Goal: Task Accomplishment & Management: Use online tool/utility

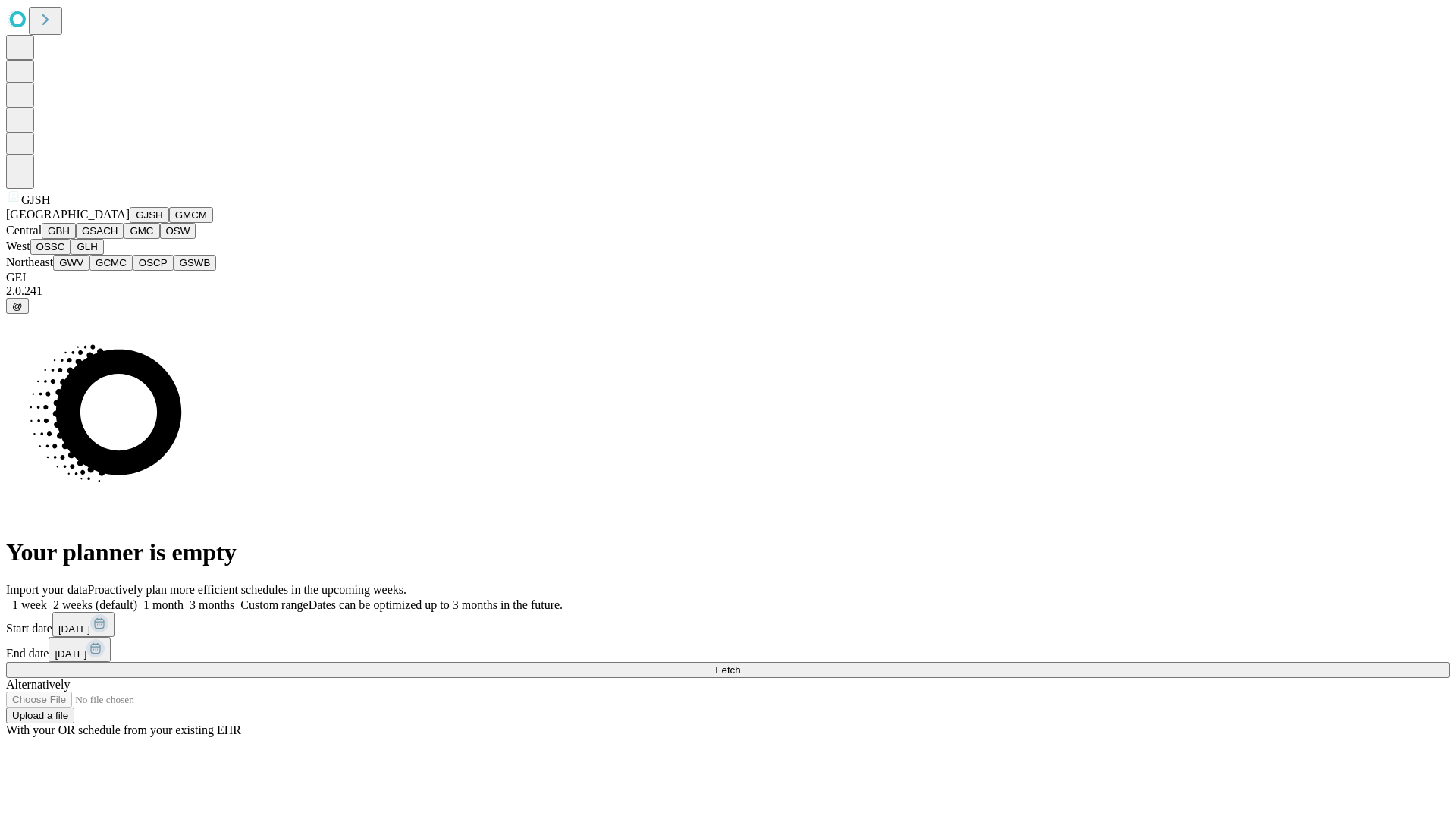
click at [130, 223] on button "GJSH" at bounding box center [149, 215] width 40 height 16
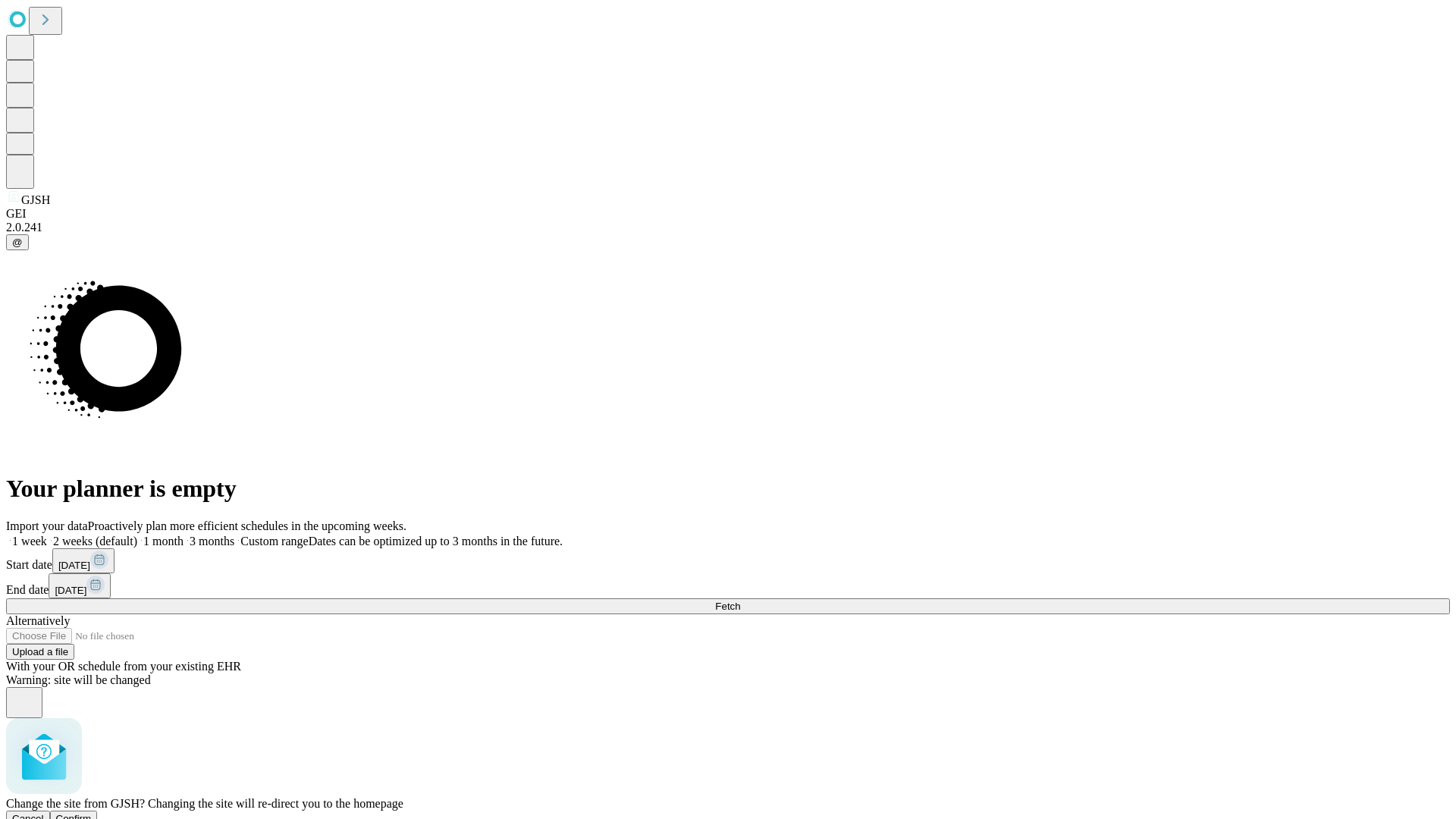
click at [92, 814] on span "Confirm" at bounding box center [74, 819] width 35 height 11
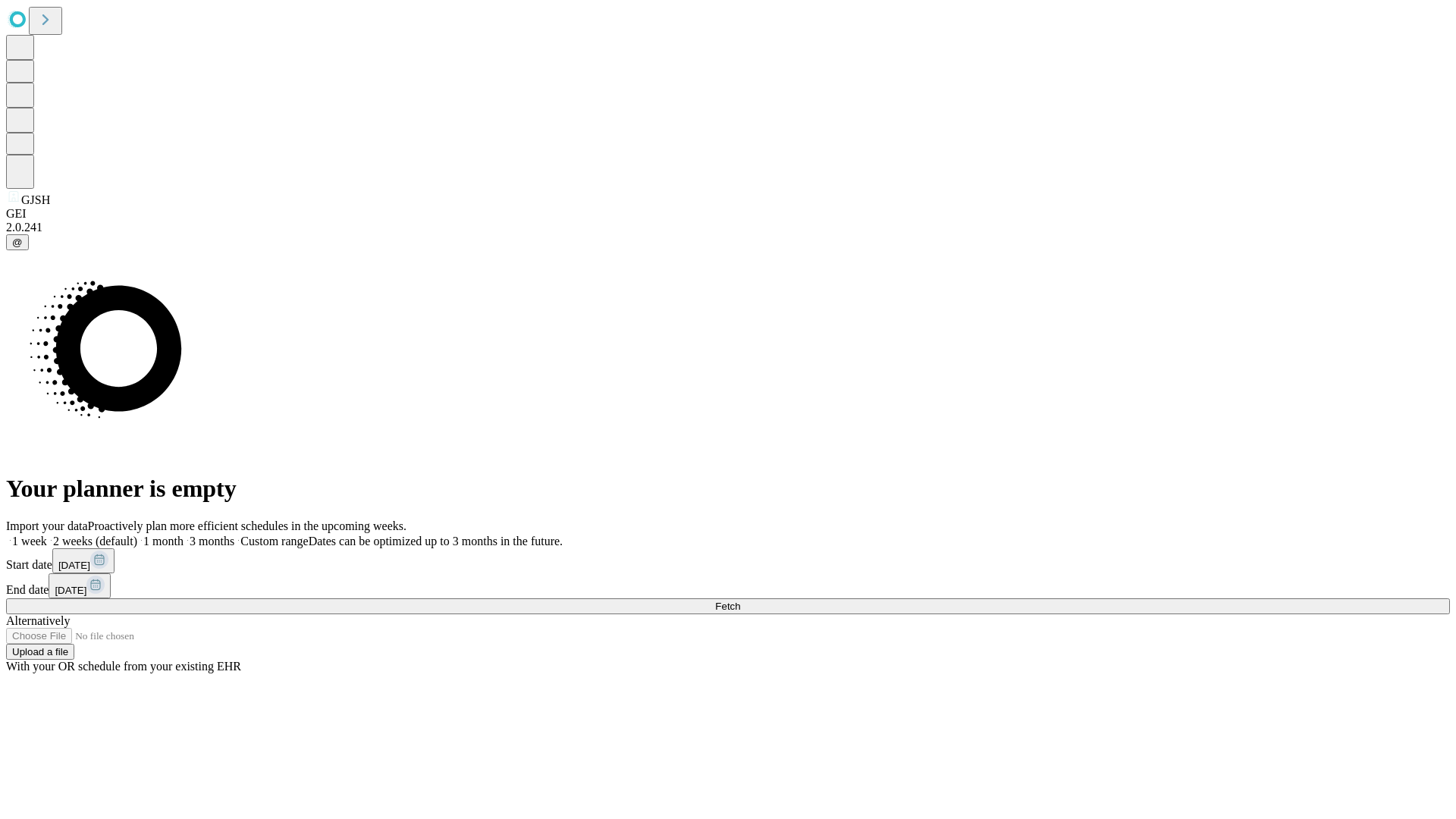
click at [47, 535] on label "1 week" at bounding box center [26, 541] width 41 height 13
click at [740, 601] on span "Fetch" at bounding box center [728, 606] width 25 height 11
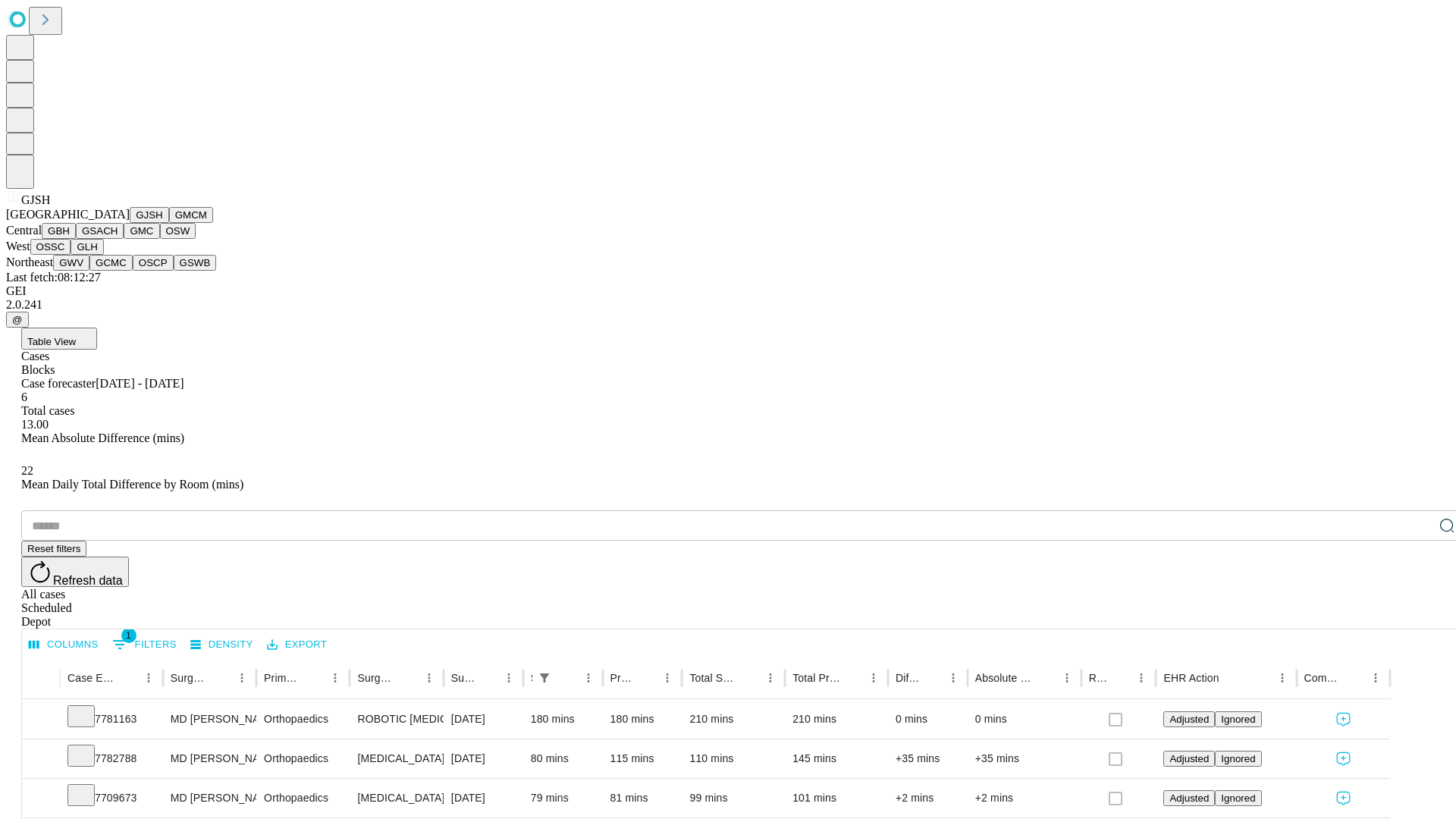
click at [169, 223] on button "GMCM" at bounding box center [191, 215] width 44 height 16
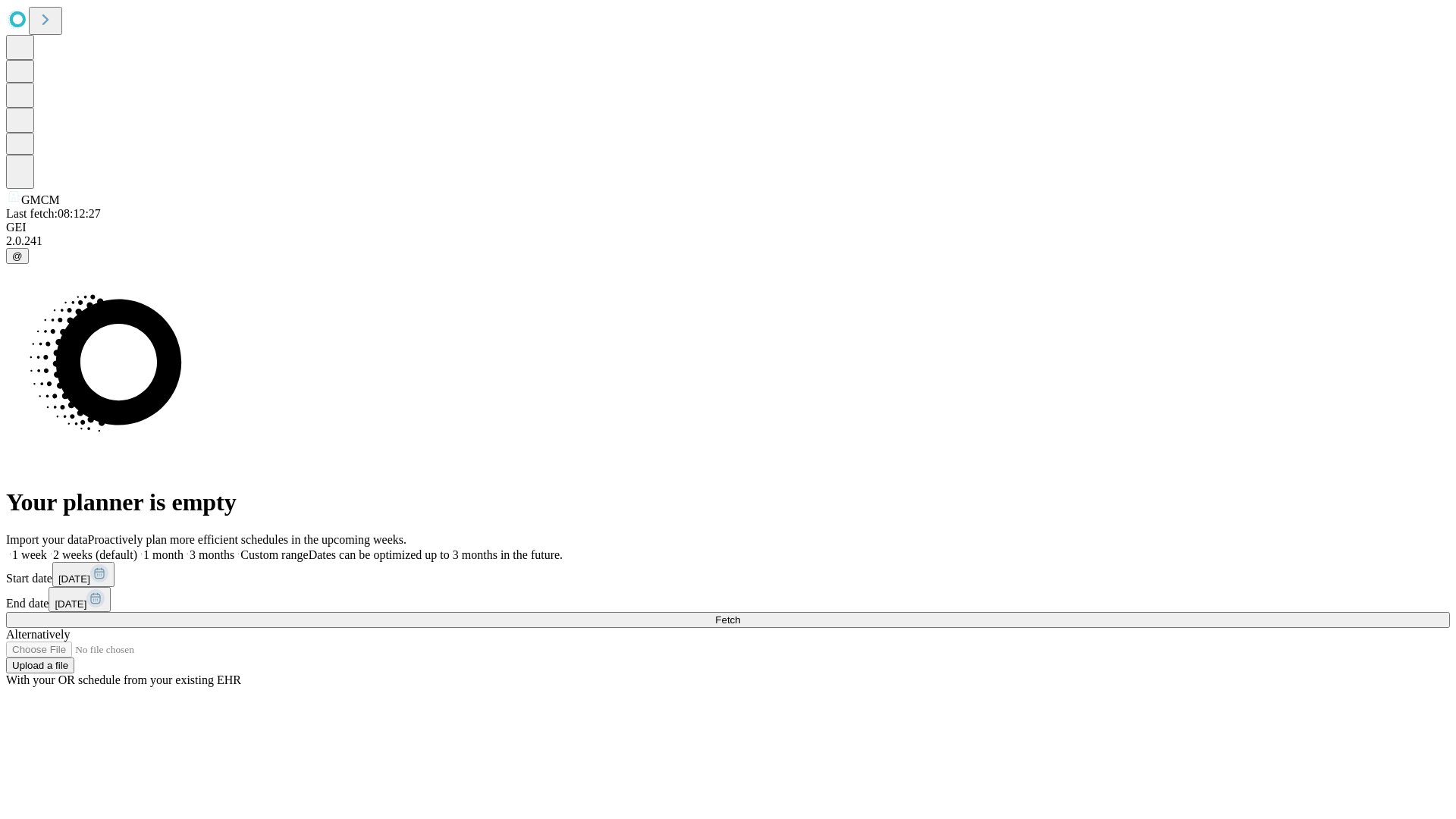
click at [47, 549] on label "1 week" at bounding box center [26, 555] width 41 height 13
click at [740, 615] on span "Fetch" at bounding box center [728, 620] width 25 height 11
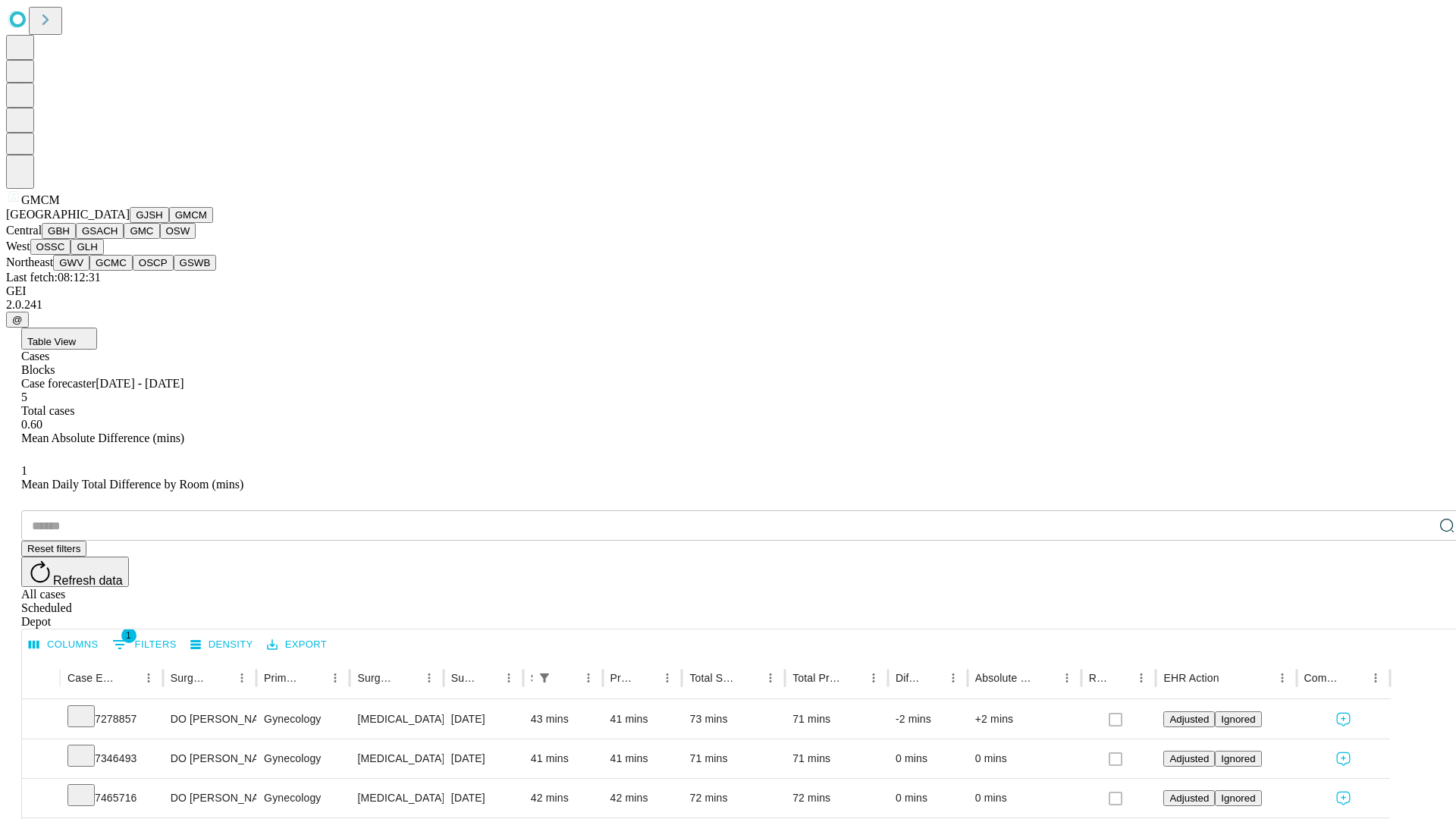
click at [76, 239] on button "GBH" at bounding box center [58, 231] width 34 height 16
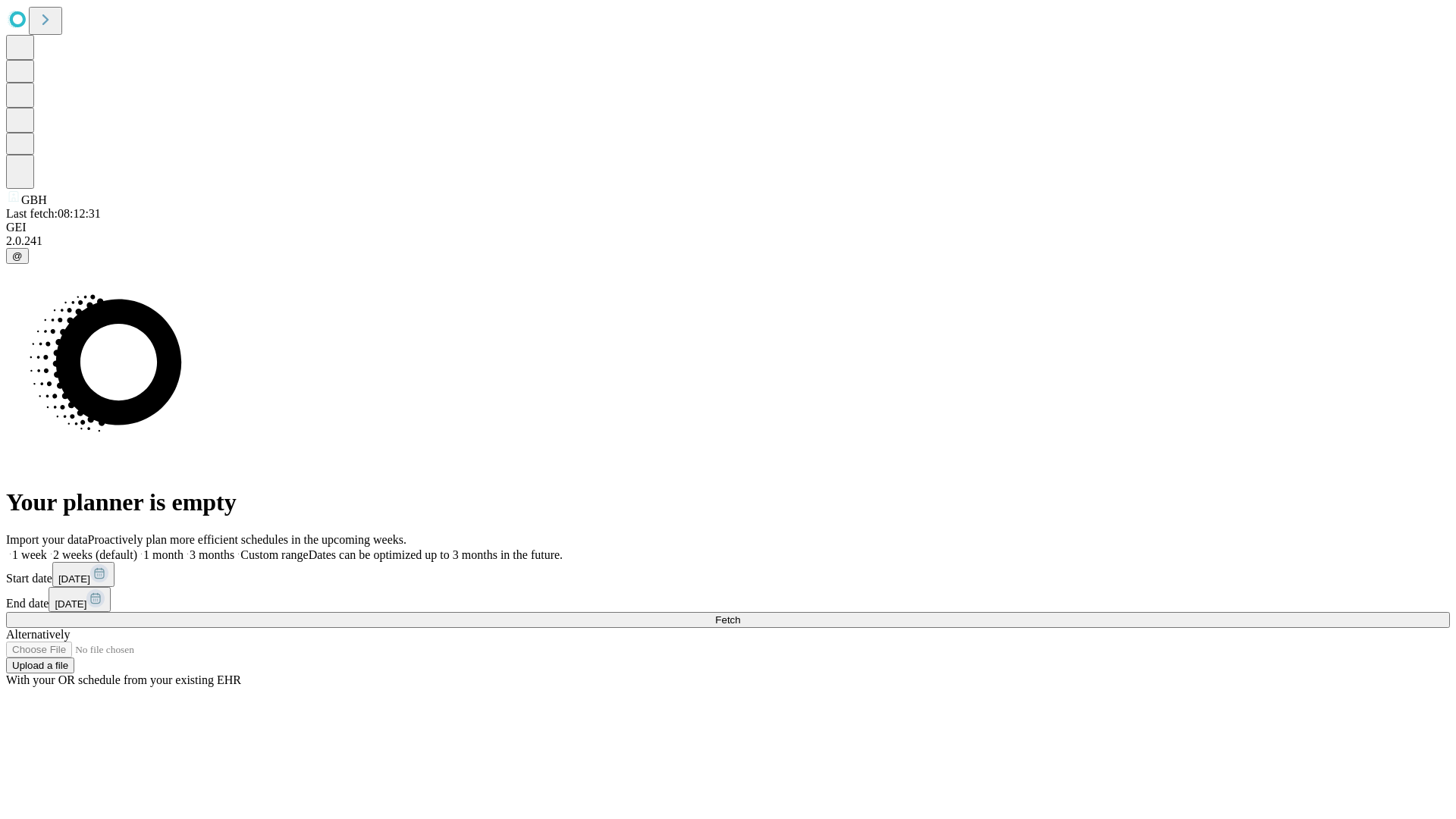
click at [47, 549] on label "1 week" at bounding box center [26, 555] width 41 height 13
click at [740, 615] on span "Fetch" at bounding box center [728, 620] width 25 height 11
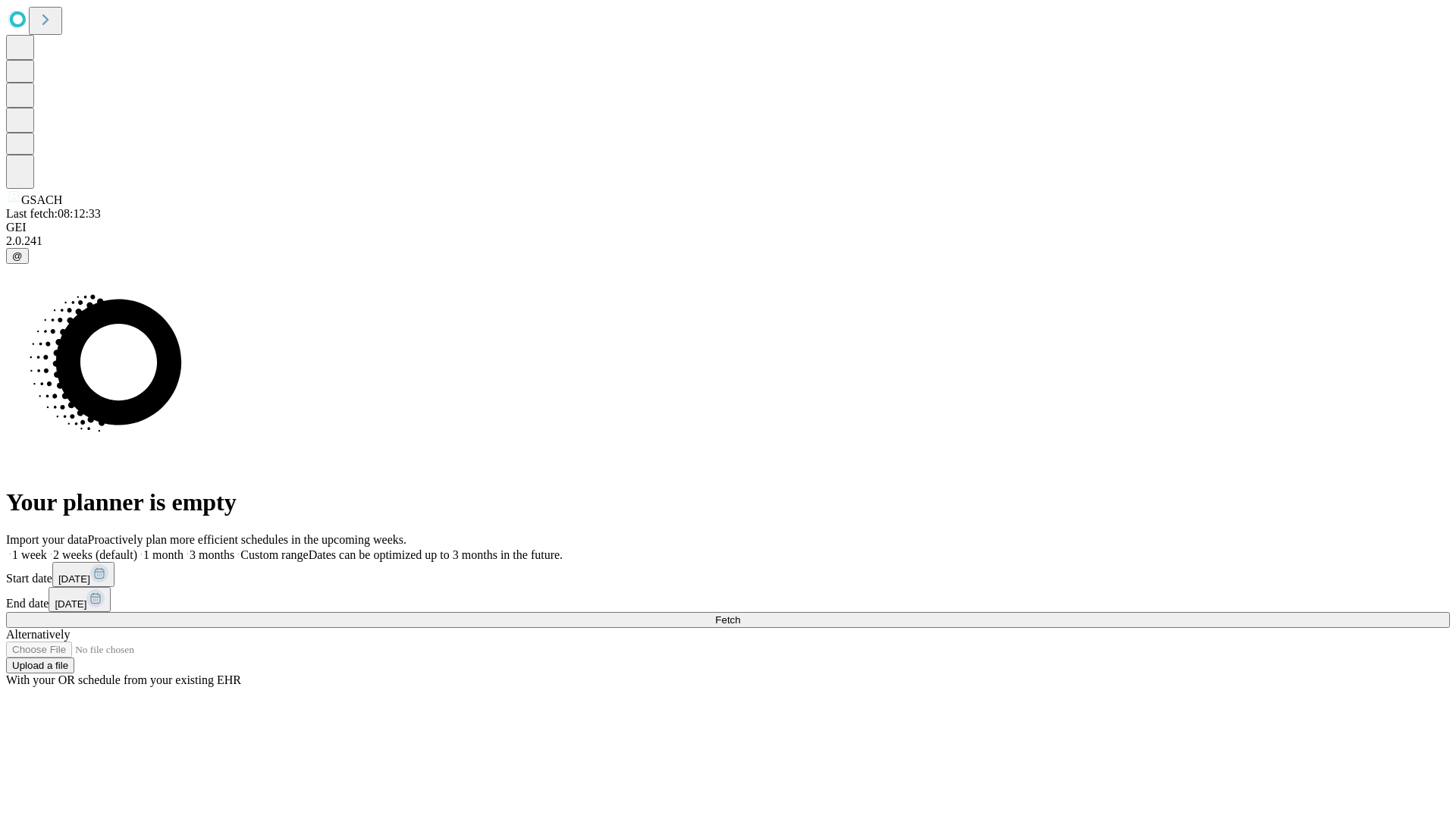
click at [740, 615] on span "Fetch" at bounding box center [728, 620] width 25 height 11
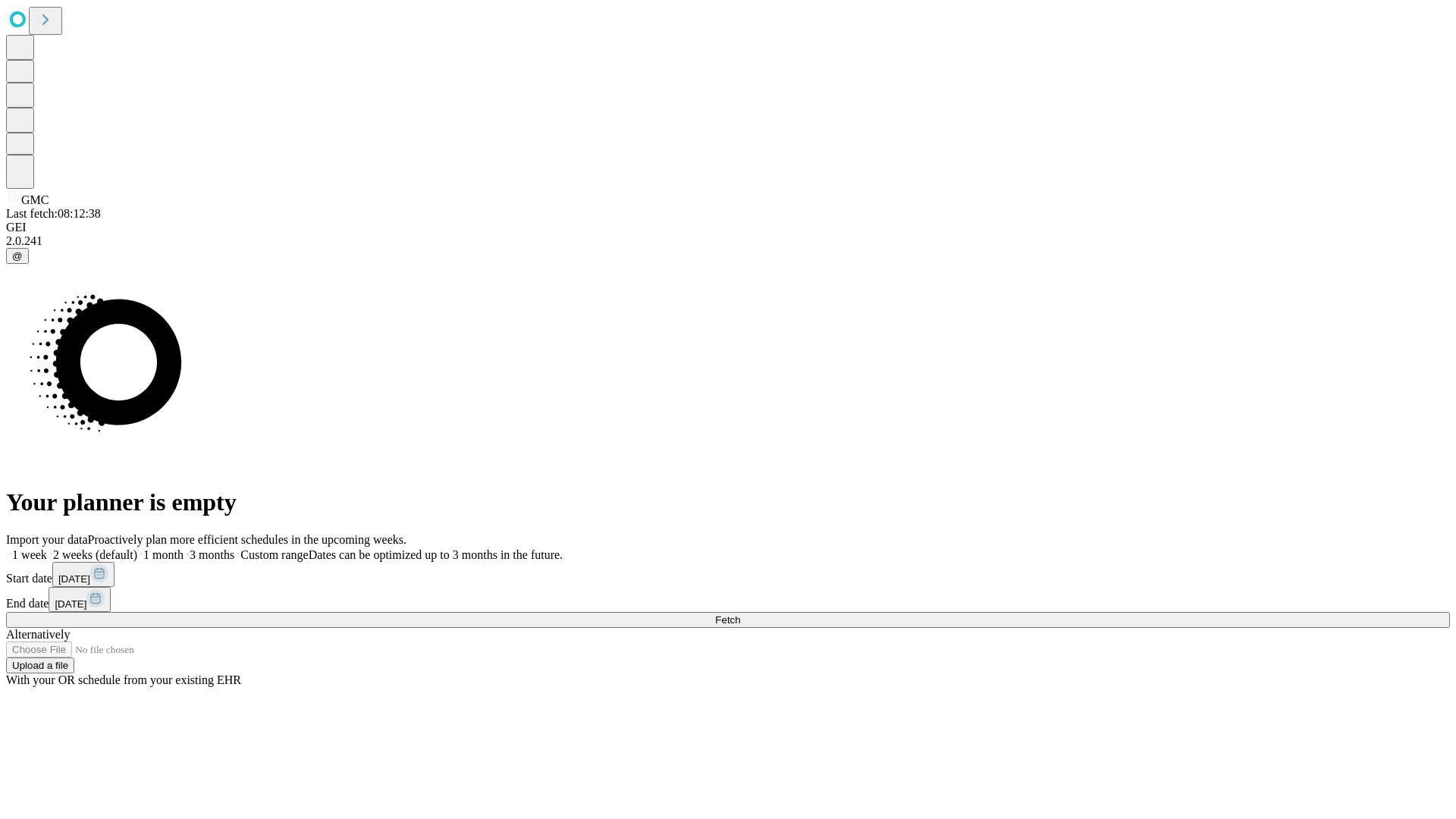
click at [47, 549] on label "1 week" at bounding box center [26, 555] width 41 height 13
click at [740, 615] on span "Fetch" at bounding box center [728, 620] width 25 height 11
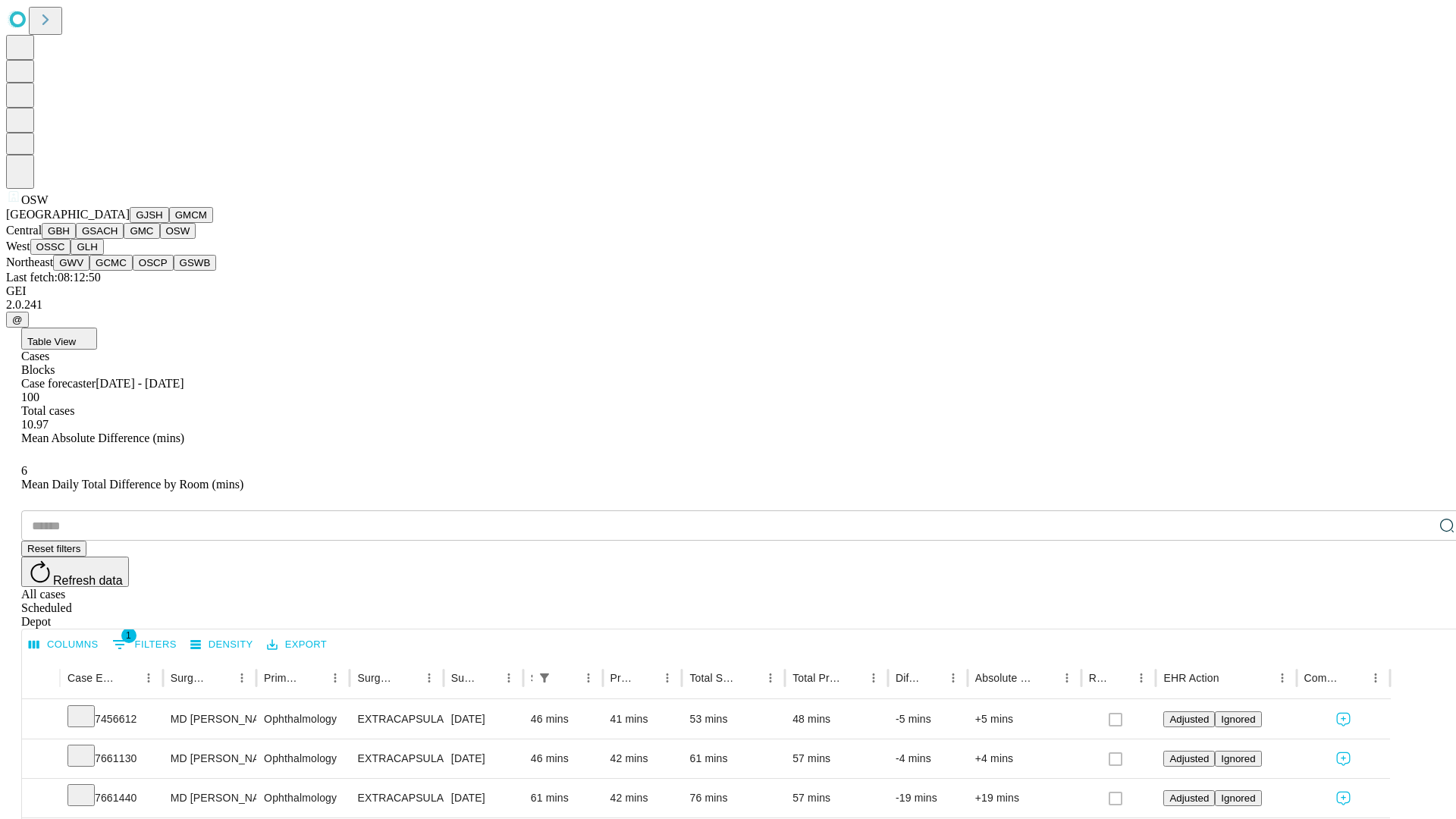
click at [72, 255] on button "OSSC" at bounding box center [50, 246] width 41 height 16
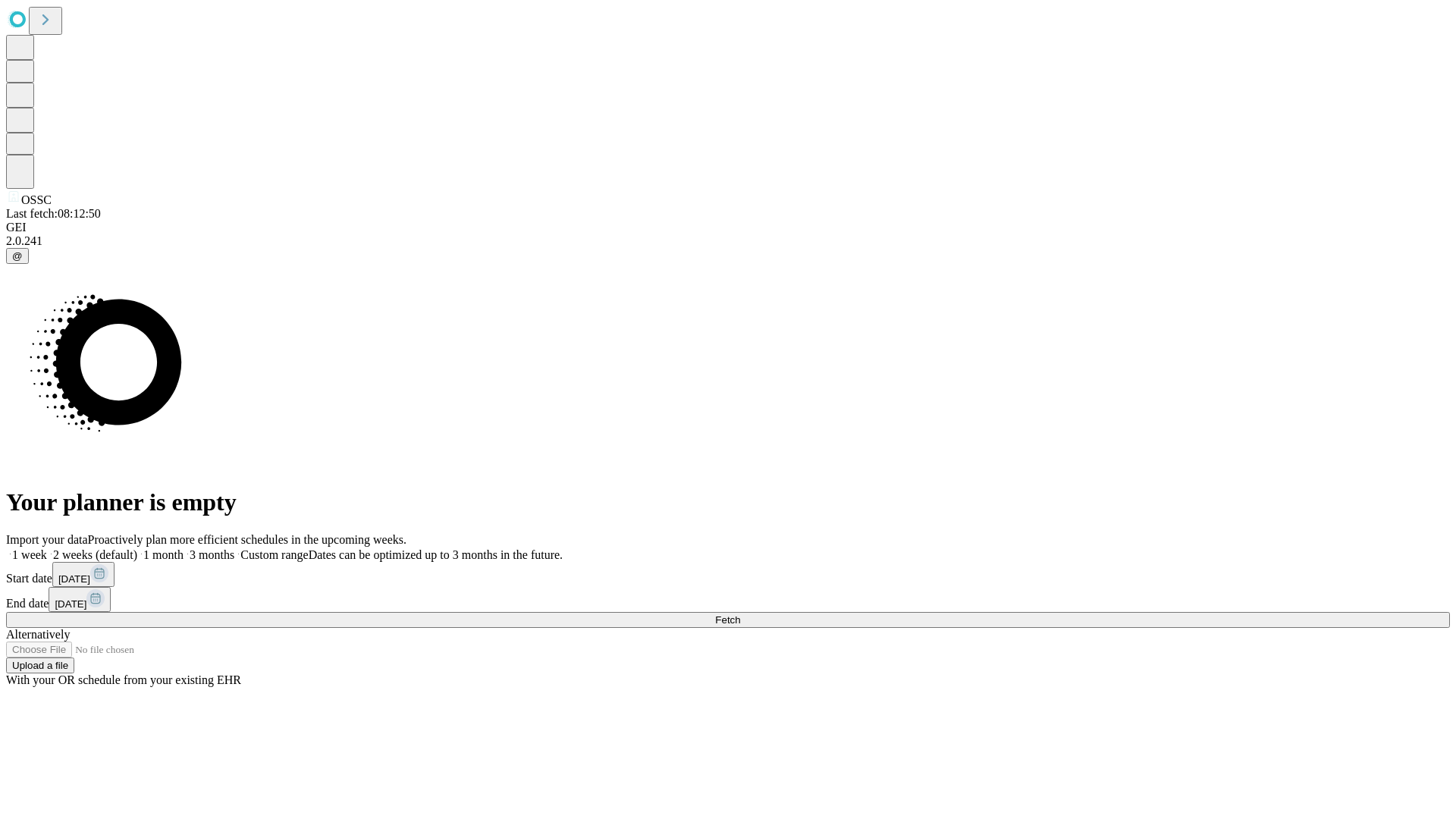
click at [47, 549] on label "1 week" at bounding box center [26, 555] width 41 height 13
click at [740, 615] on span "Fetch" at bounding box center [728, 620] width 25 height 11
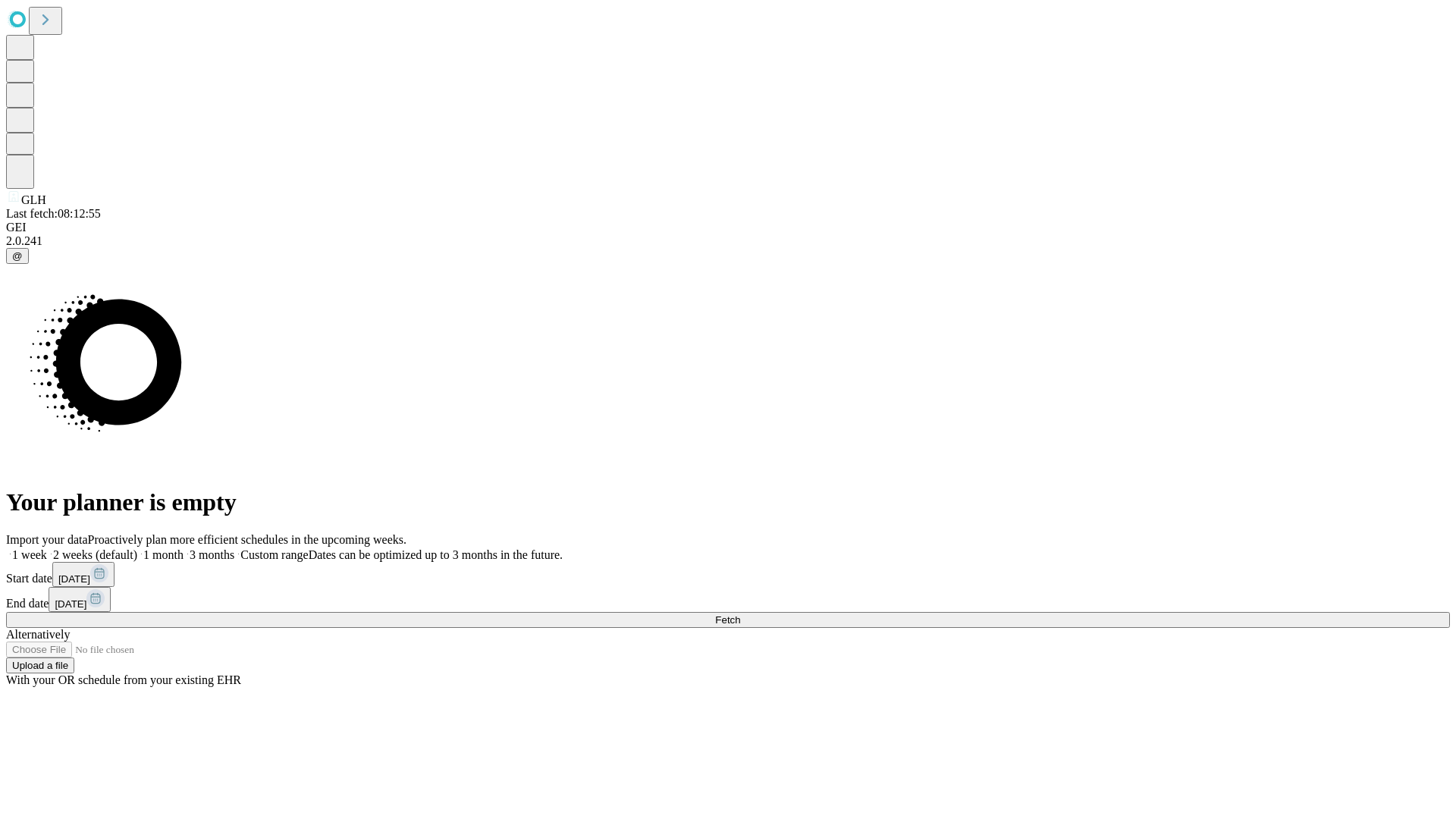
click at [47, 549] on label "1 week" at bounding box center [26, 555] width 41 height 13
click at [740, 615] on span "Fetch" at bounding box center [728, 620] width 25 height 11
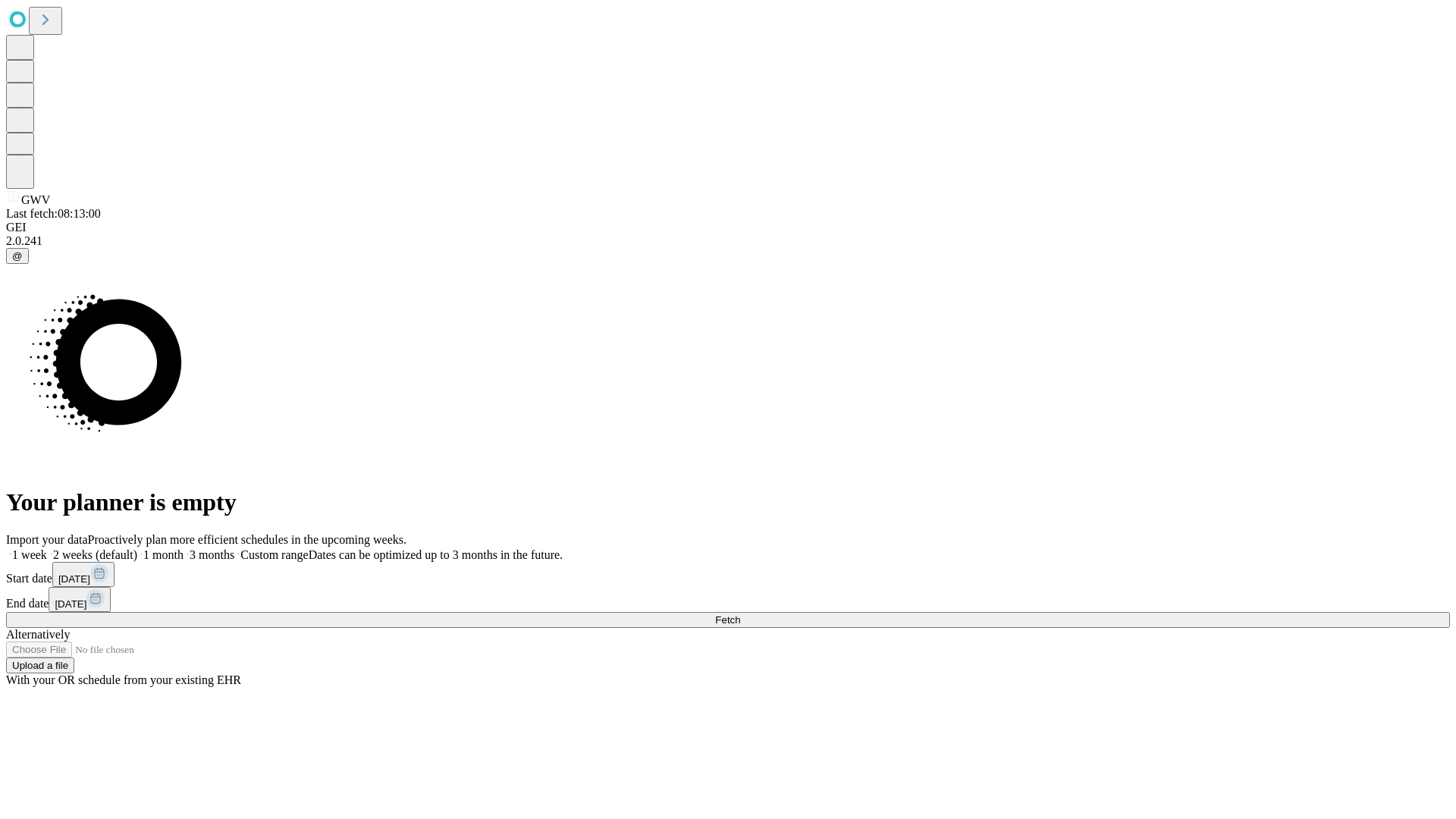
click at [47, 549] on label "1 week" at bounding box center [26, 555] width 41 height 13
click at [740, 615] on span "Fetch" at bounding box center [728, 620] width 25 height 11
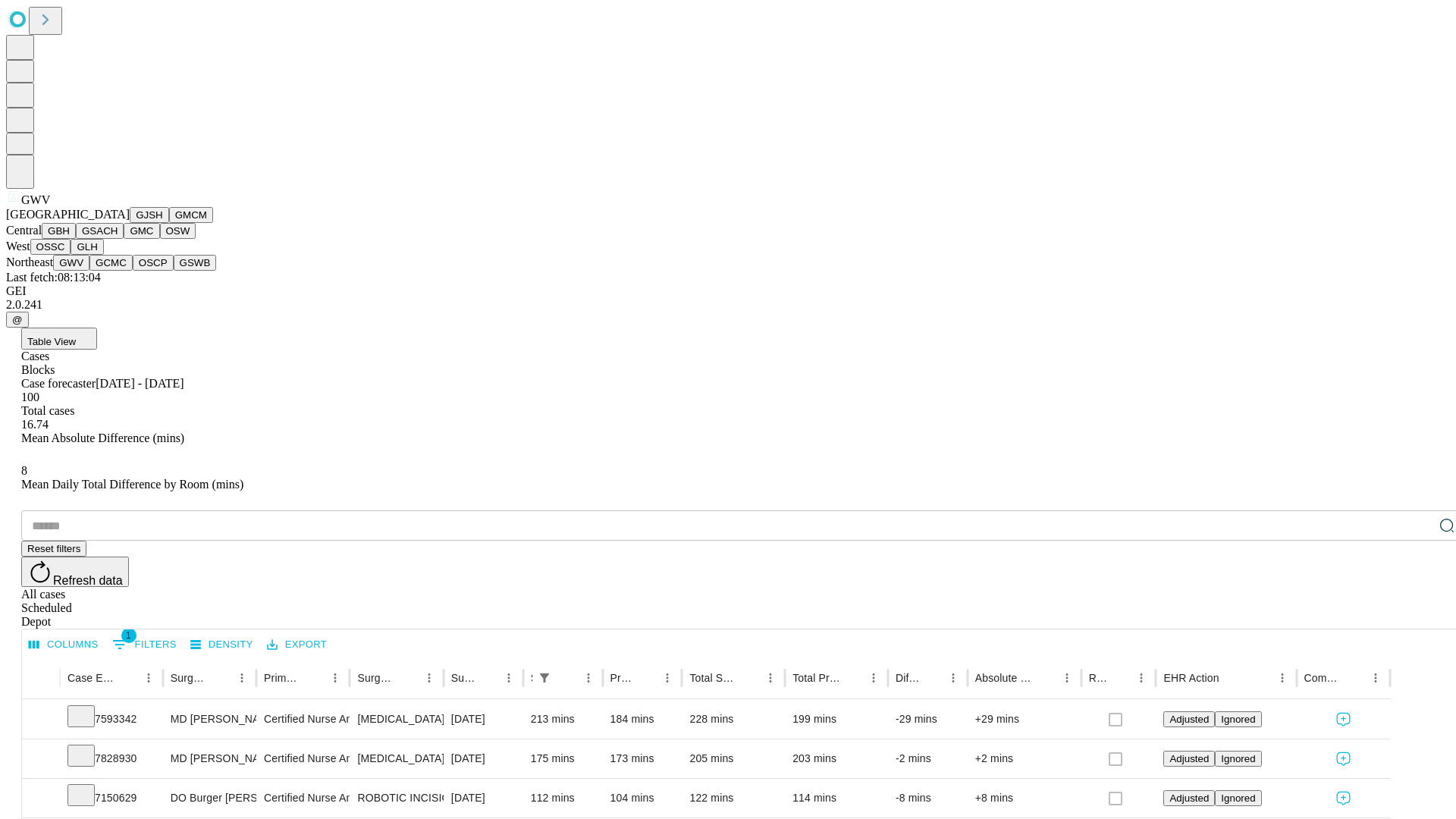
click at [117, 271] on button "GCMC" at bounding box center [110, 263] width 43 height 16
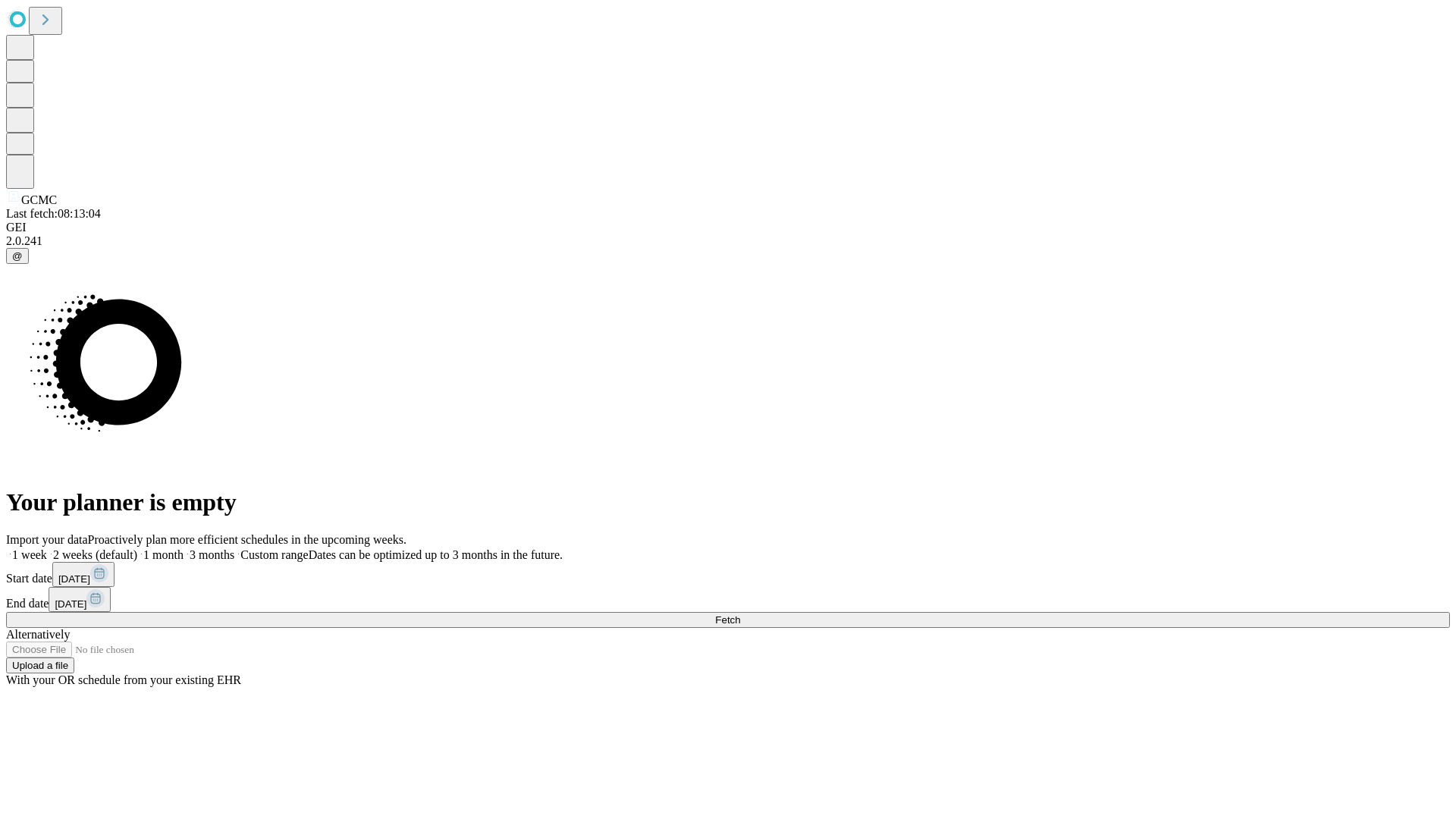
click at [47, 549] on label "1 week" at bounding box center [26, 555] width 41 height 13
click at [740, 615] on span "Fetch" at bounding box center [728, 620] width 25 height 11
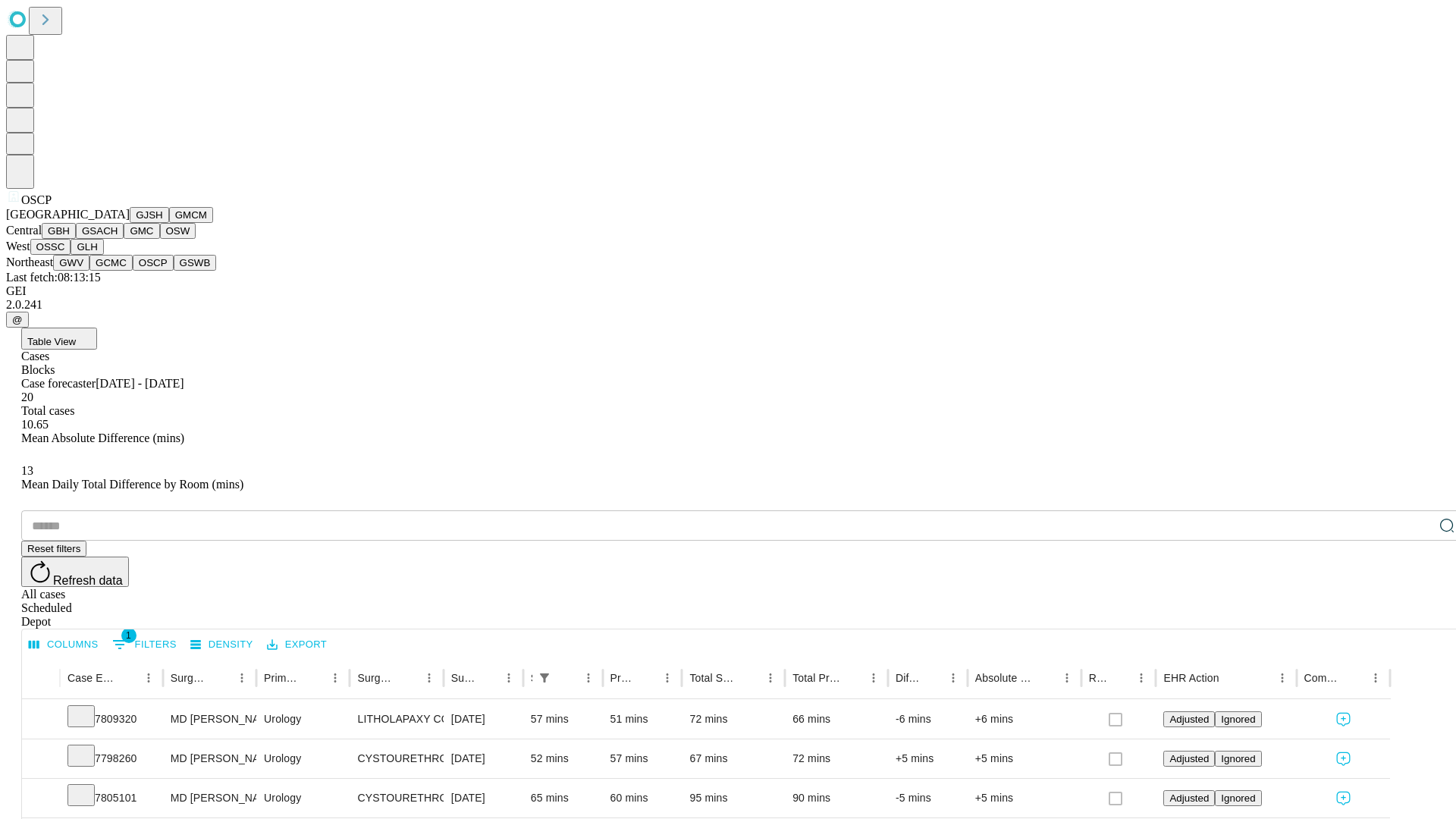
click at [174, 271] on button "GSWB" at bounding box center [195, 263] width 43 height 16
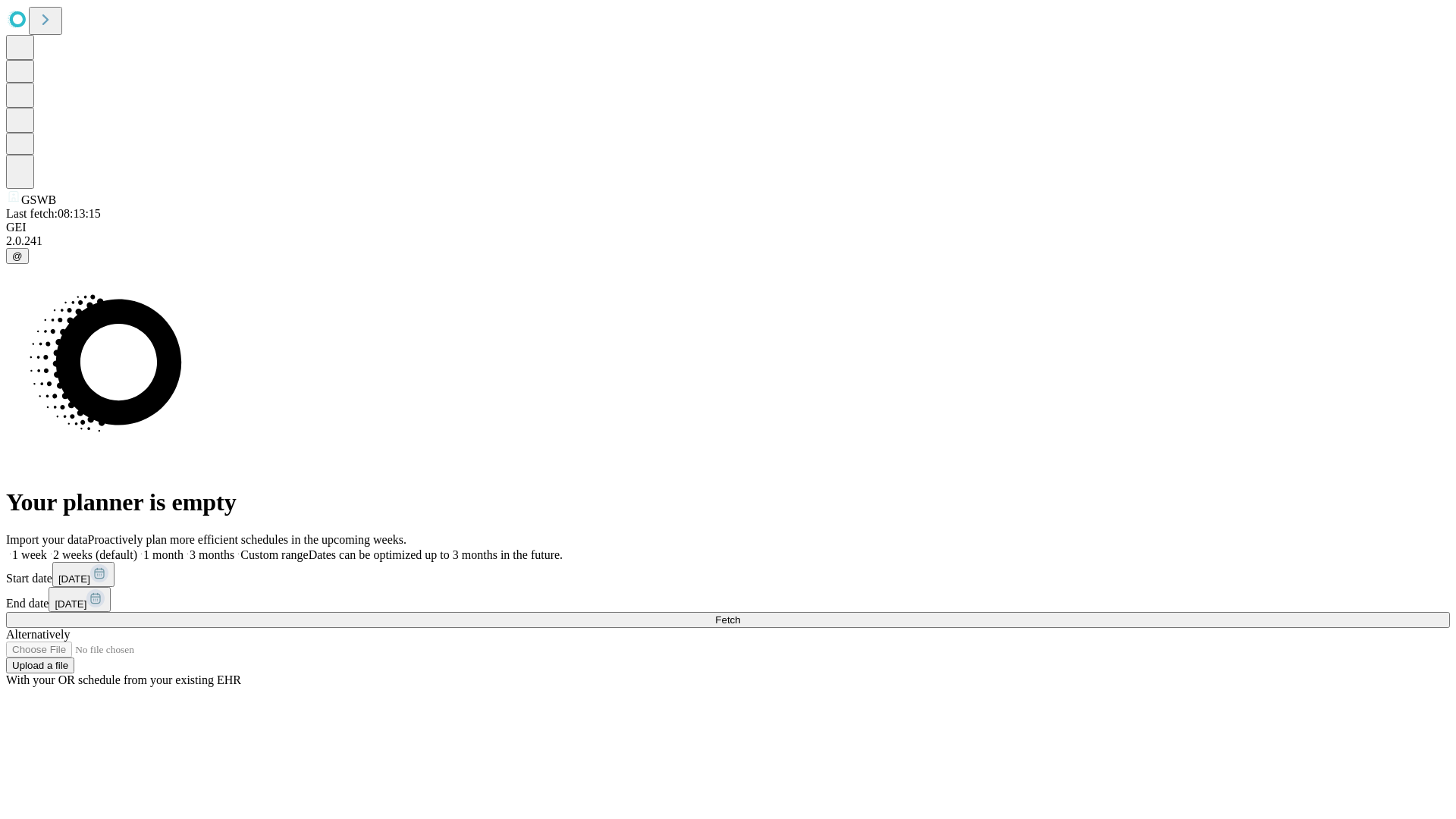
click at [47, 549] on label "1 week" at bounding box center [26, 555] width 41 height 13
click at [740, 615] on span "Fetch" at bounding box center [728, 620] width 25 height 11
